Goal: Navigation & Orientation: Find specific page/section

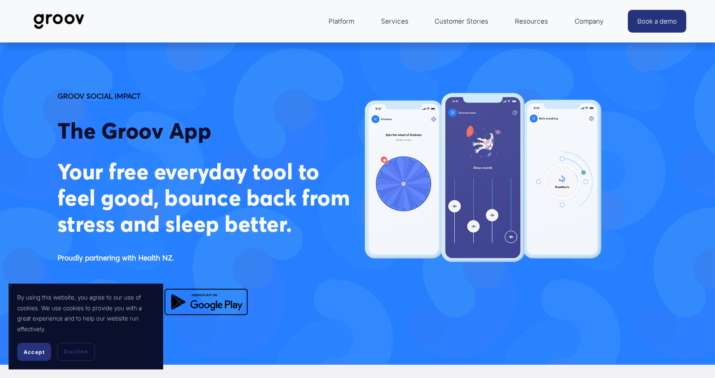
click at [26, 355] on span "Accept" at bounding box center [34, 352] width 21 height 6
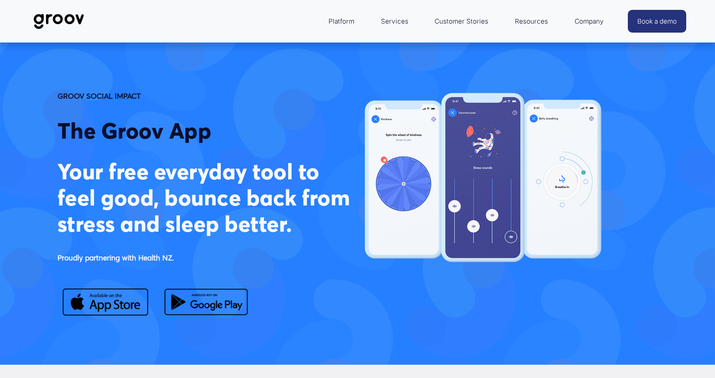
click at [398, 25] on link "Services" at bounding box center [394, 21] width 36 height 21
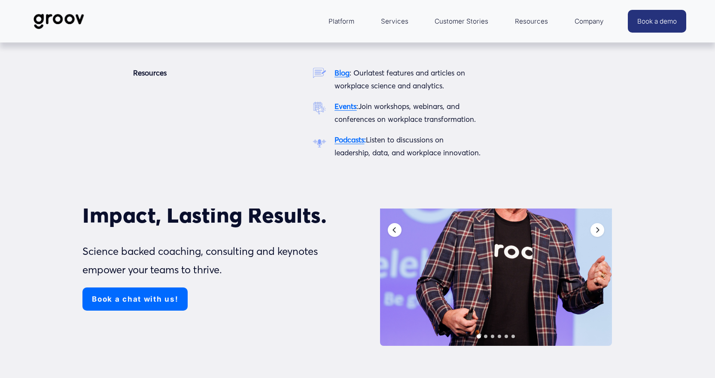
click at [530, 22] on span "Resources" at bounding box center [531, 21] width 33 height 12
